Goal: Find specific page/section: Find specific page/section

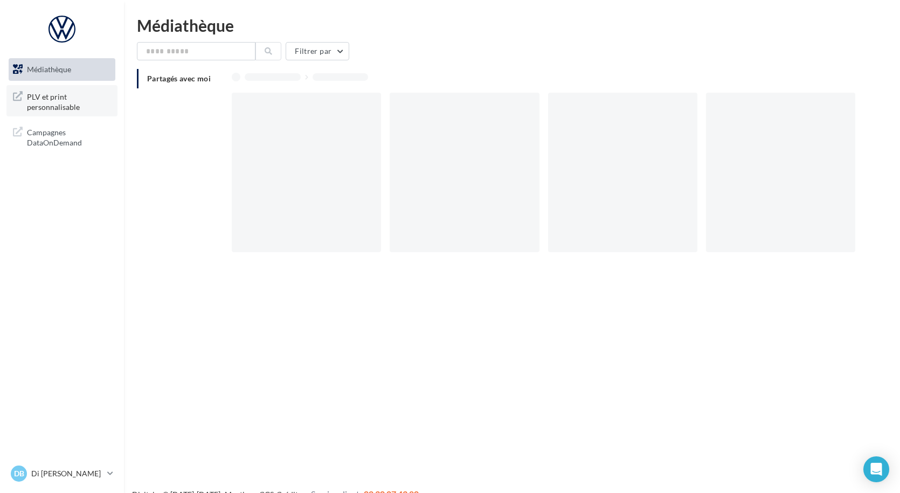
click at [46, 100] on span "PLV et print personnalisable" at bounding box center [69, 100] width 84 height 23
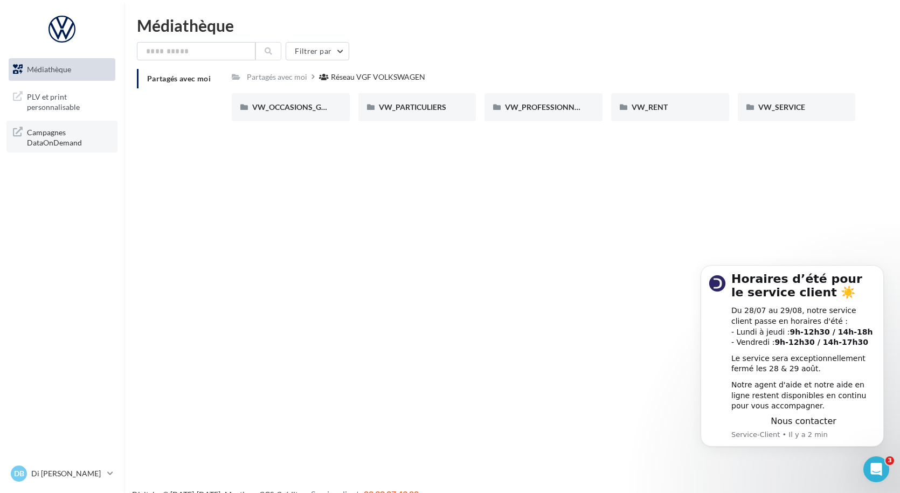
click at [71, 138] on span "Campagnes DataOnDemand" at bounding box center [69, 136] width 84 height 23
click at [274, 112] on span "VW_OCCASIONS_GARANTIES" at bounding box center [305, 106] width 106 height 9
click at [396, 113] on div "GENERAL" at bounding box center [417, 107] width 118 height 28
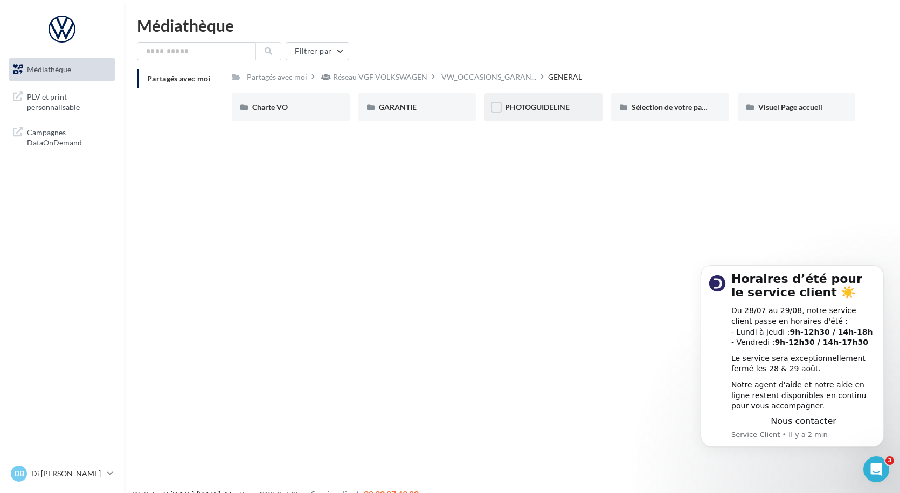
click at [521, 112] on div "PHOTOGUIDELINE" at bounding box center [543, 107] width 77 height 11
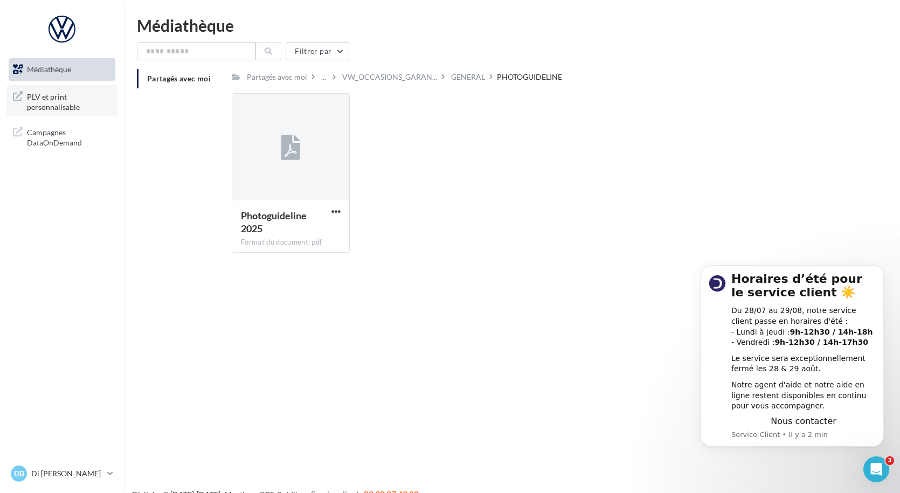
click at [26, 97] on link "PLV et print personnalisable" at bounding box center [61, 101] width 111 height 32
